Goal: Task Accomplishment & Management: Use online tool/utility

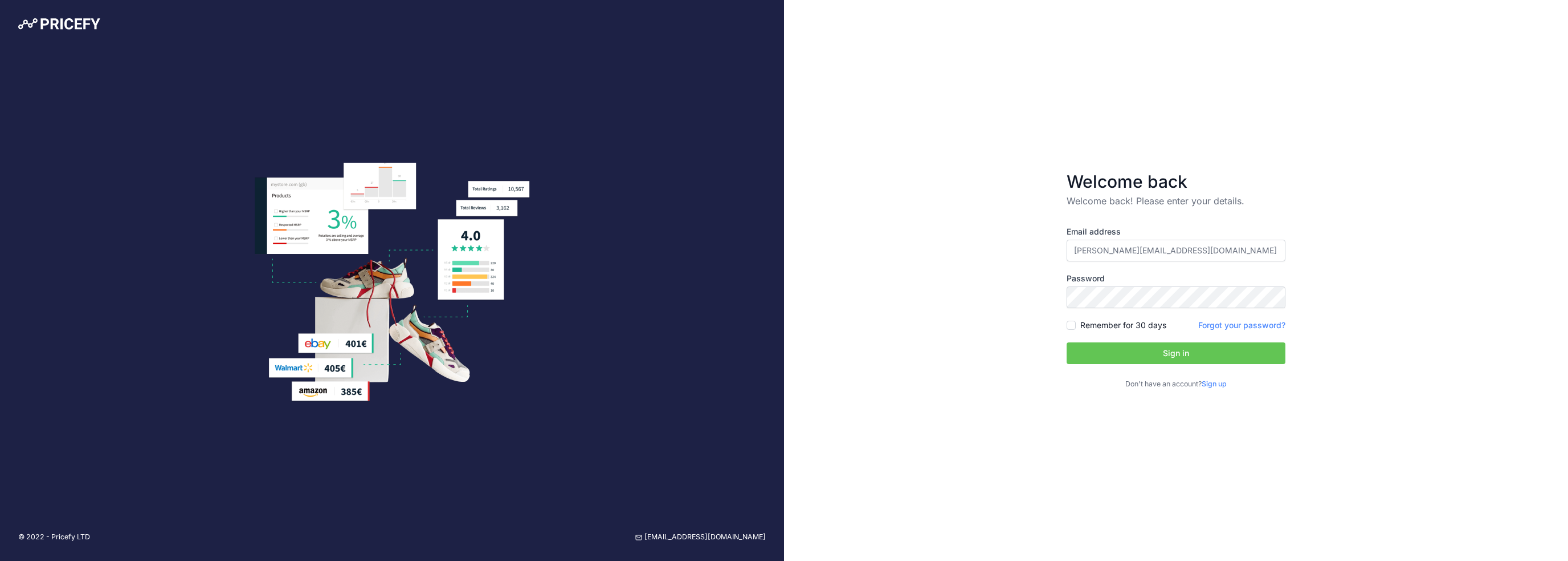
click at [1171, 358] on button "Sign in" at bounding box center [1175, 353] width 219 height 22
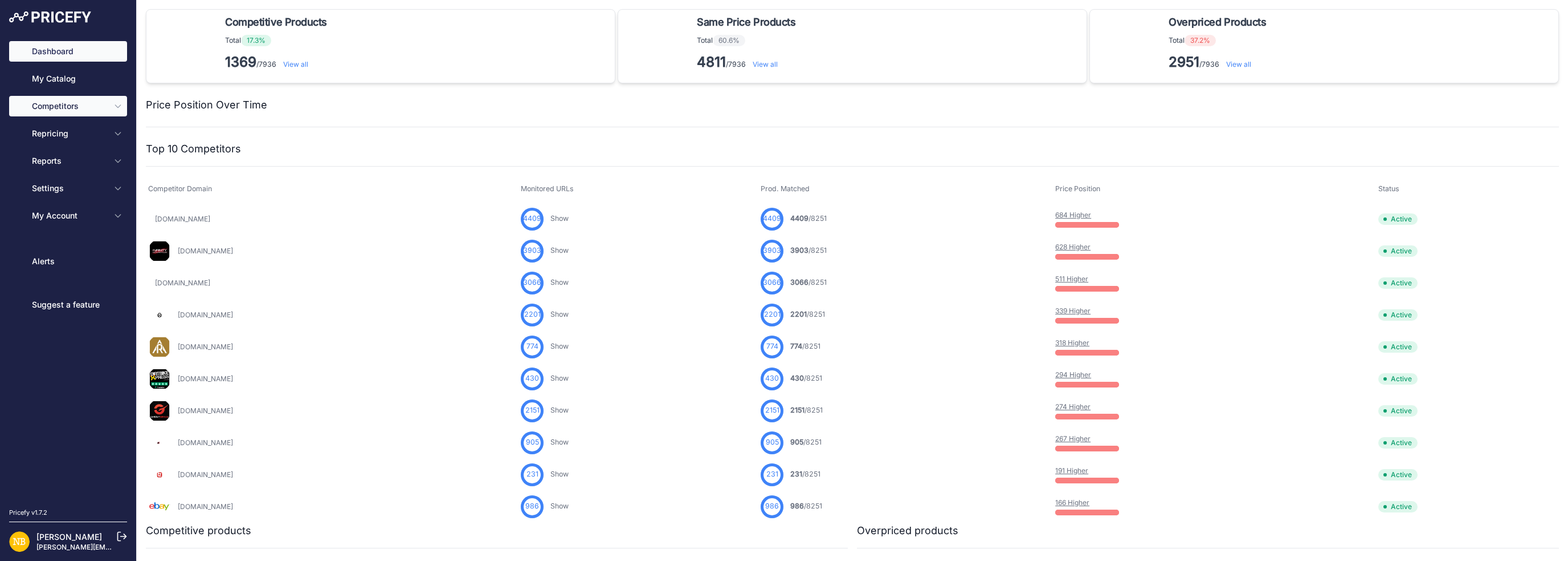
click at [107, 107] on button "Competitors" at bounding box center [68, 106] width 118 height 21
click at [117, 104] on icon "Sidebar" at bounding box center [118, 105] width 9 height 9
click at [119, 110] on icon "Sidebar" at bounding box center [118, 105] width 9 height 9
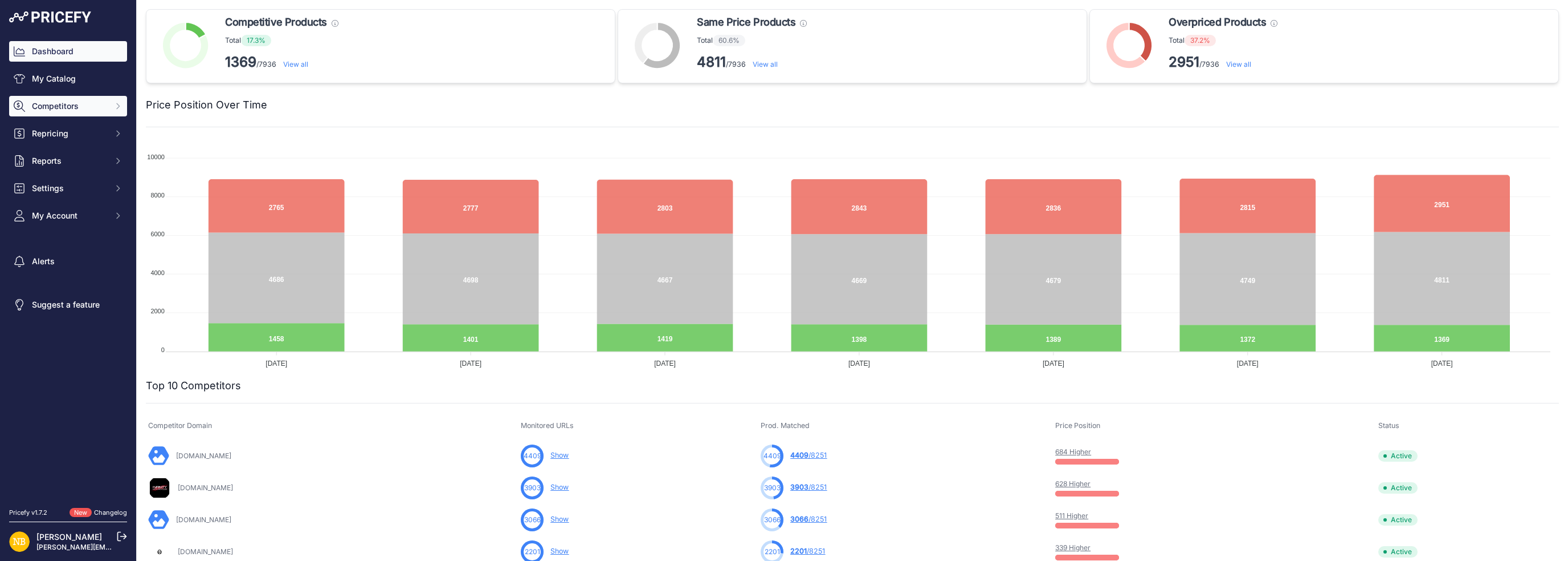
click at [121, 104] on icon "Sidebar" at bounding box center [118, 105] width 9 height 9
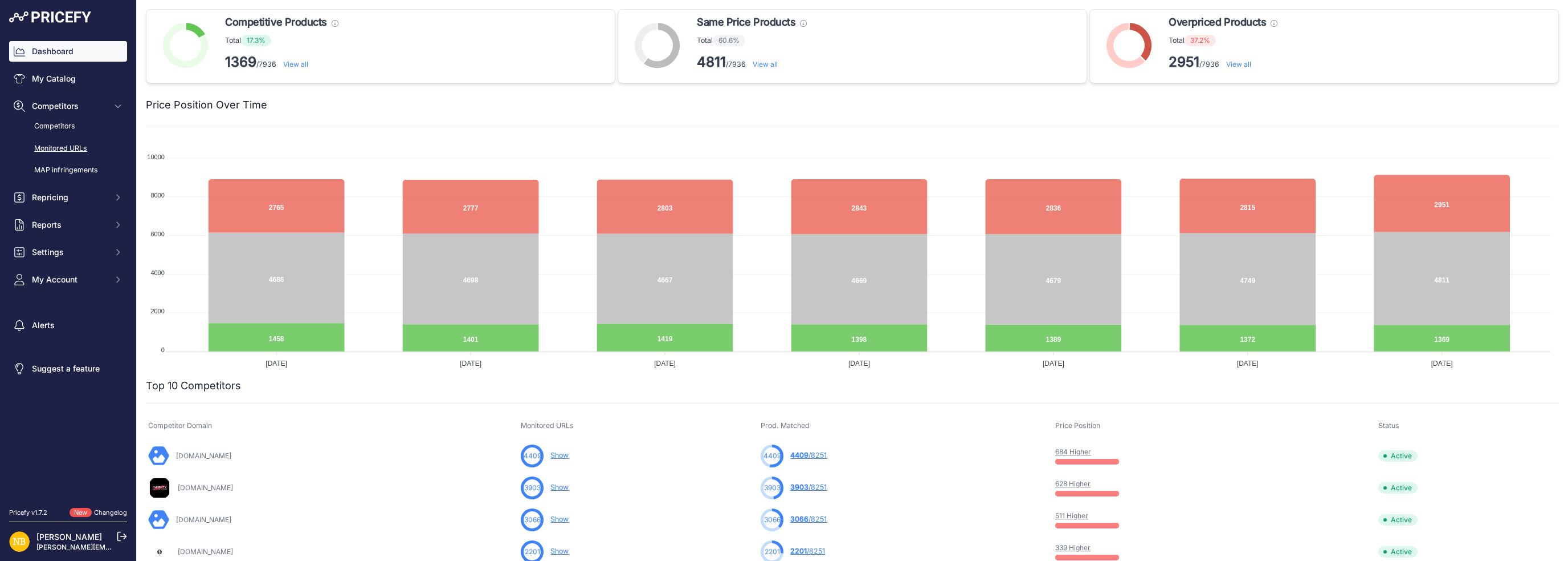
click at [78, 148] on link "Monitored URLs" at bounding box center [68, 148] width 118 height 20
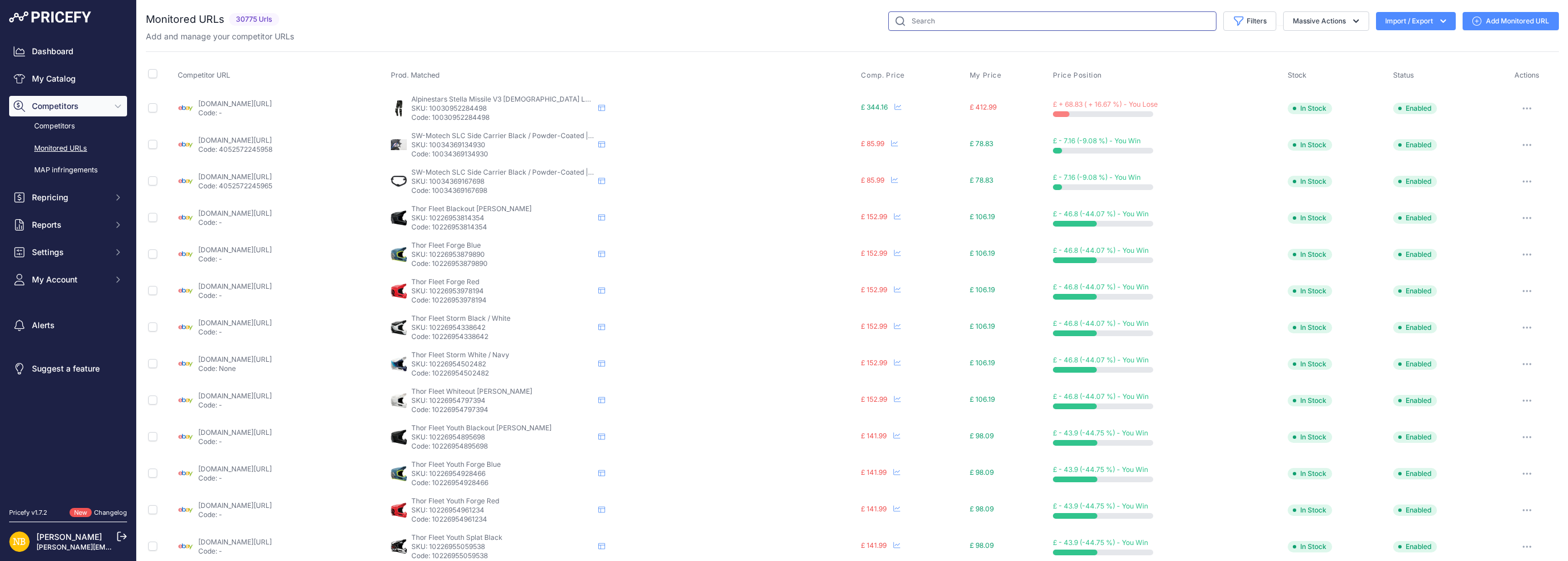
click at [923, 23] on input "text" at bounding box center [1052, 22] width 328 height 20
type input "rst bandit"
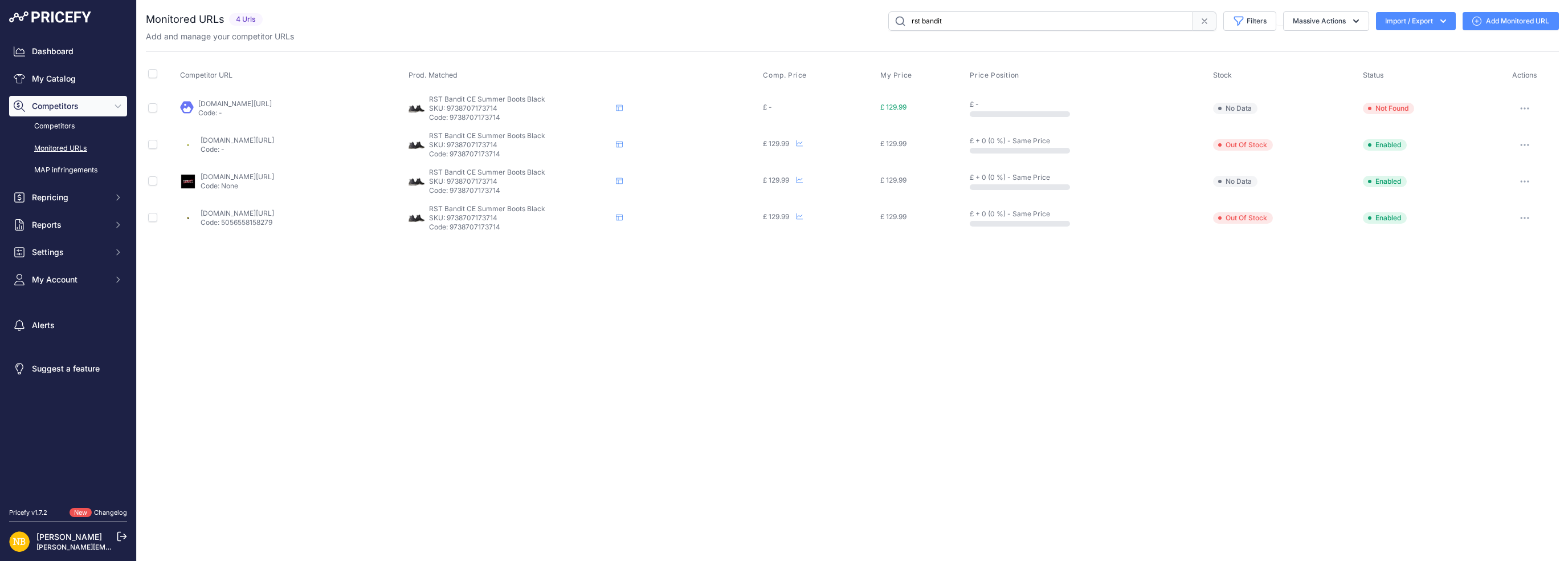
click at [1526, 107] on icon "button" at bounding box center [1524, 108] width 9 height 2
click at [1491, 185] on button "Fetch Updated Price" at bounding box center [1498, 186] width 117 height 19
